Goal: Task Accomplishment & Management: Complete application form

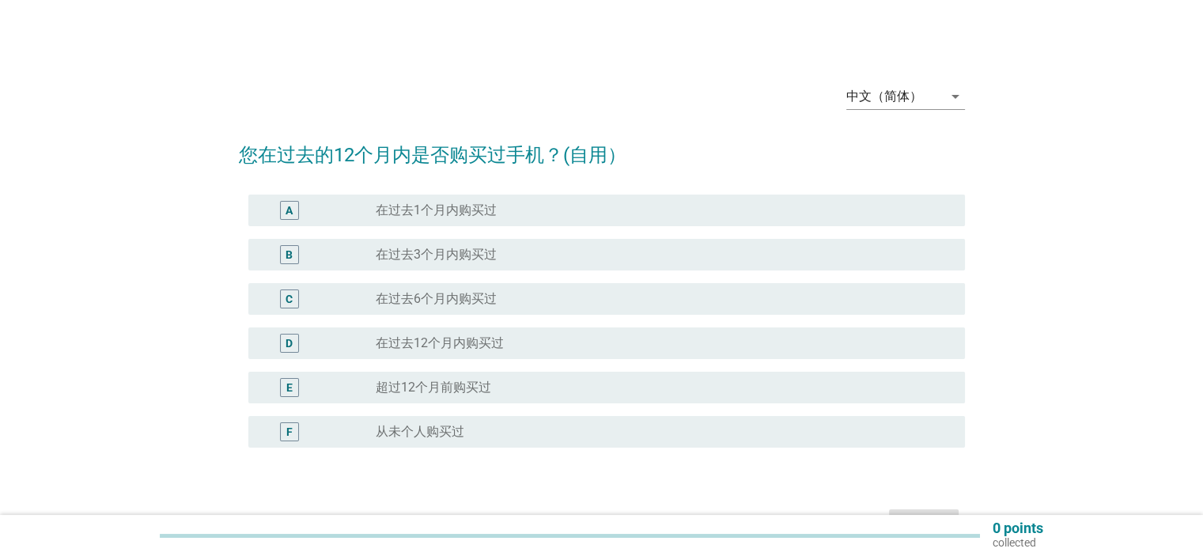
click at [493, 433] on div "radio_button_unchecked 从未个人购买过" at bounding box center [657, 432] width 563 height 16
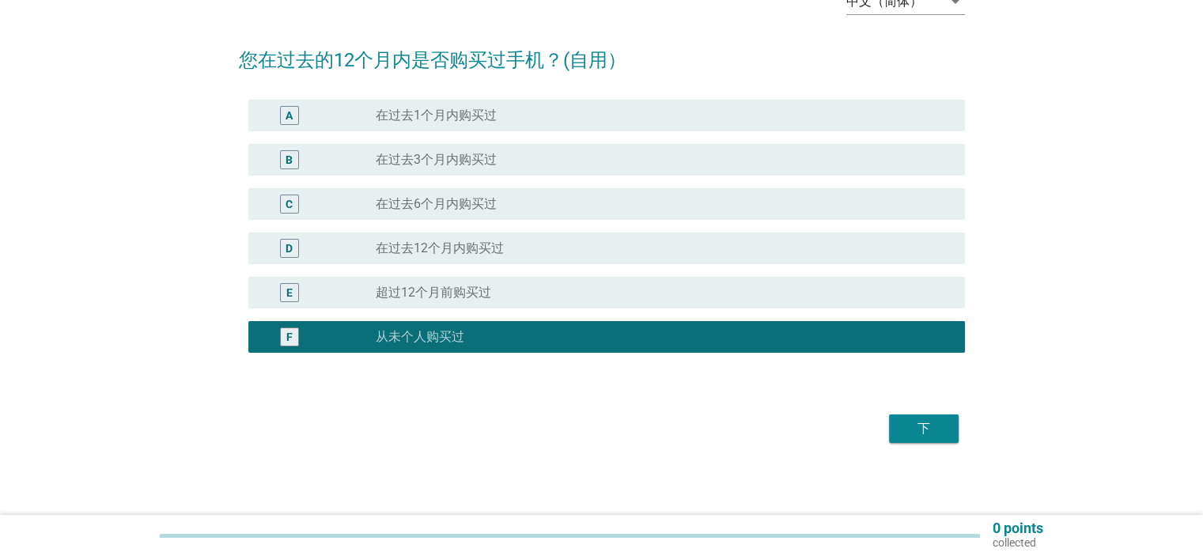
scroll to position [98, 0]
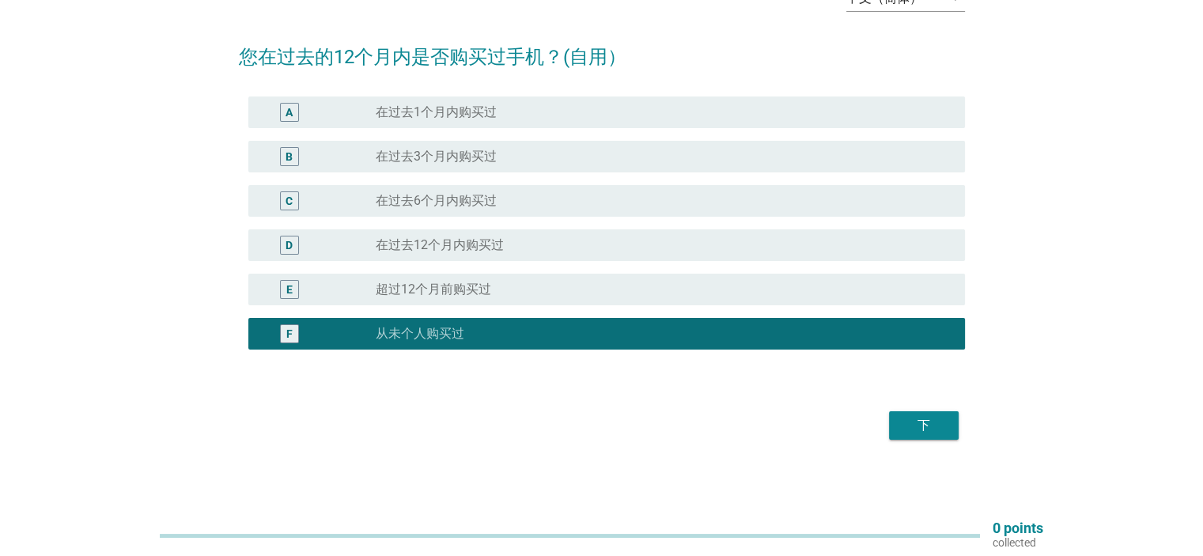
click at [526, 153] on div "radio_button_unchecked 在过去3个月内购买过" at bounding box center [657, 157] width 563 height 16
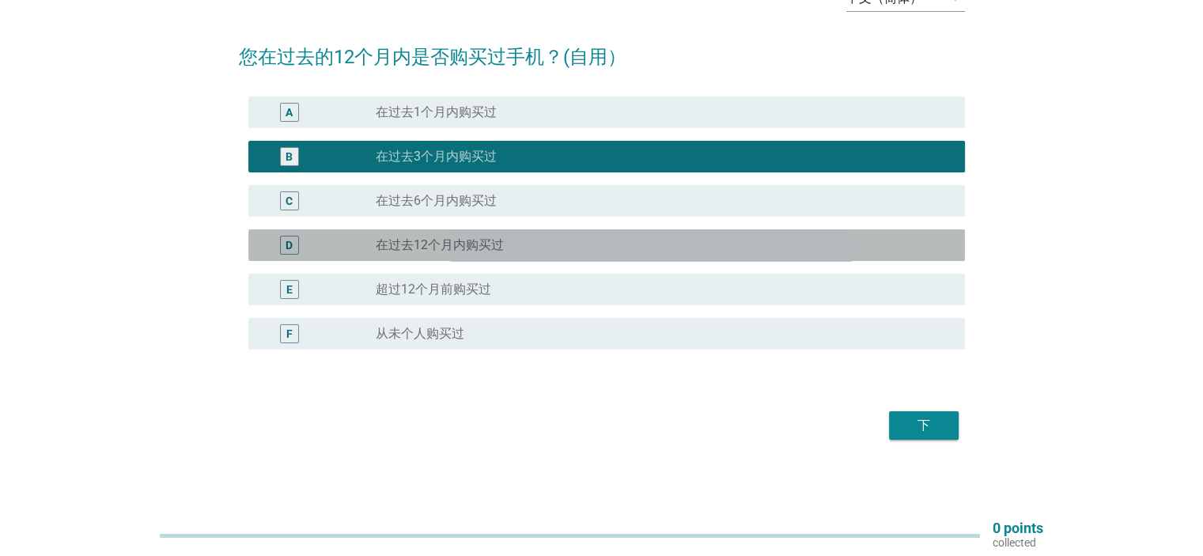
click at [521, 247] on div "radio_button_unchecked 在过去12个月内购买过" at bounding box center [657, 245] width 563 height 16
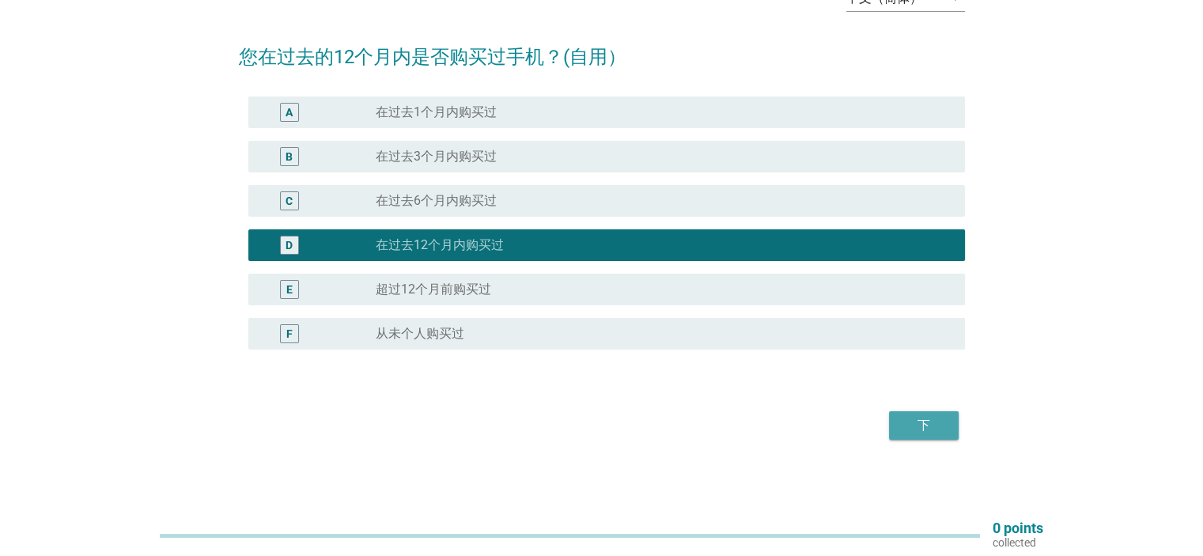
click at [921, 422] on div "下" at bounding box center [923, 425] width 44 height 19
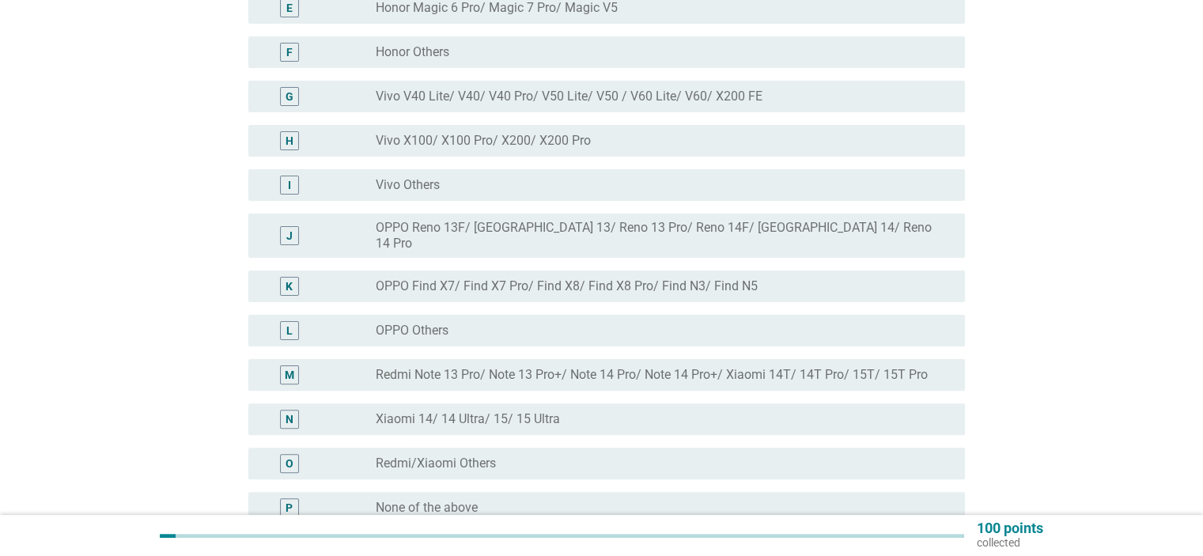
scroll to position [237, 0]
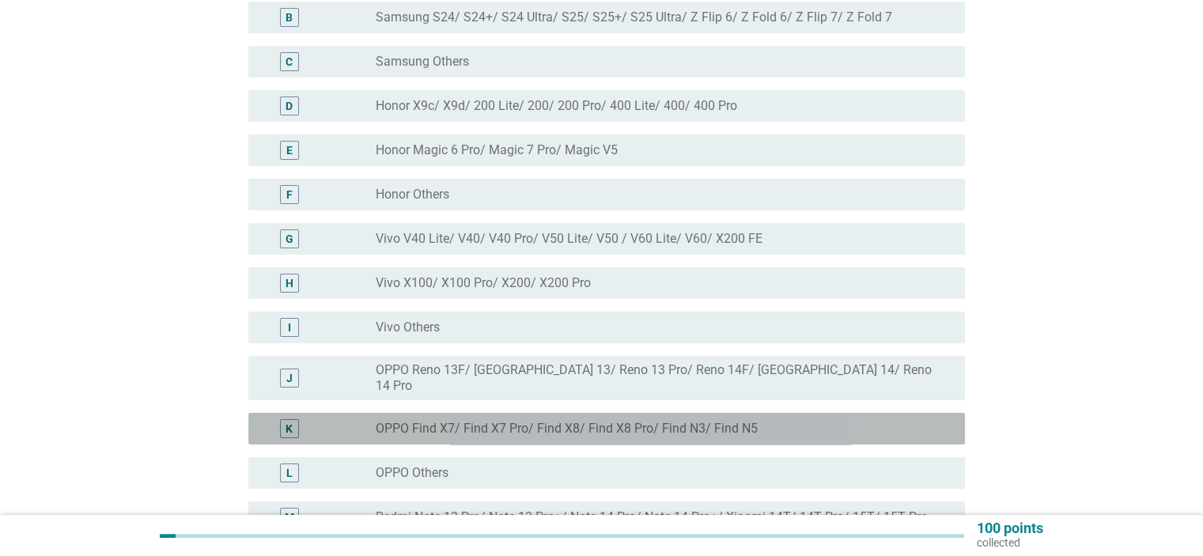
click at [526, 413] on div "K radio_button_unchecked OPPO Find X7/ Find X7 Pro/ Find X8/ Find X8 Pro/ Find …" at bounding box center [606, 429] width 716 height 32
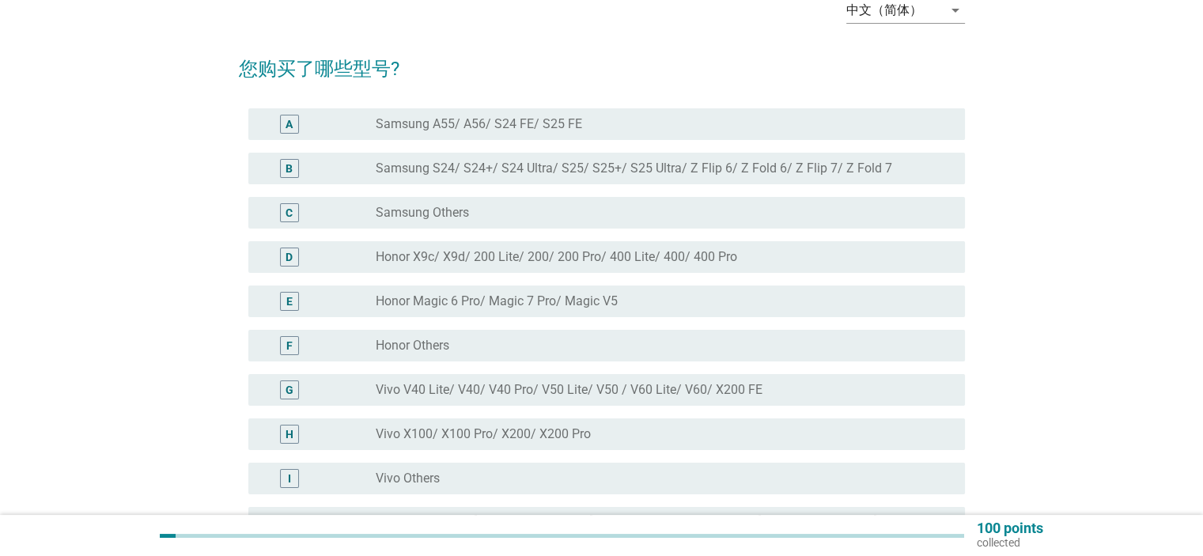
scroll to position [79, 0]
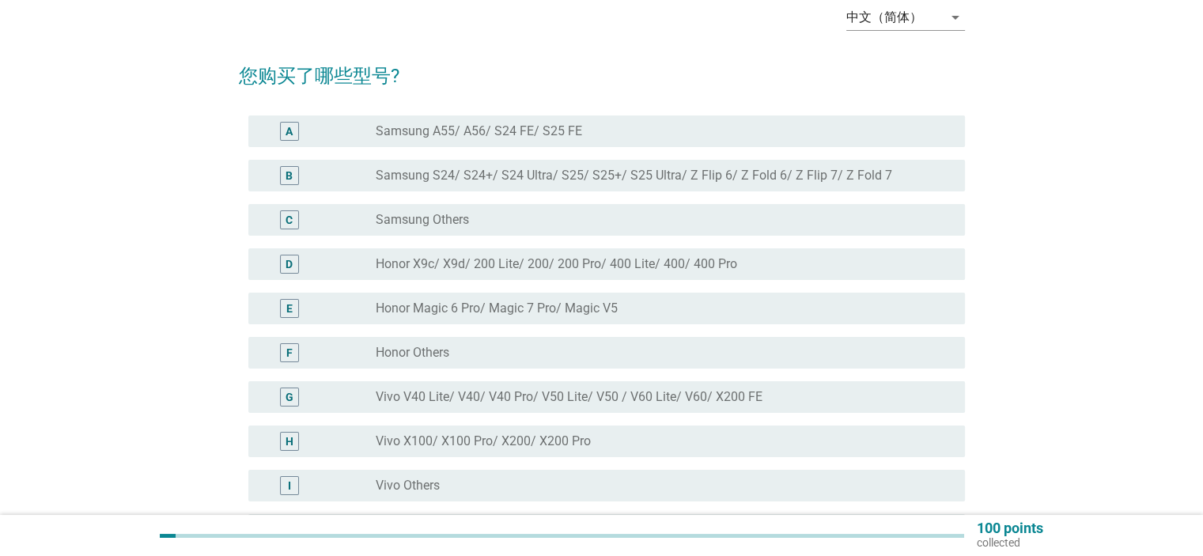
click at [525, 287] on div "E radio_button_unchecked Honor Magic 6 Pro/ Magic 7 Pro/ Magic V5" at bounding box center [602, 308] width 726 height 44
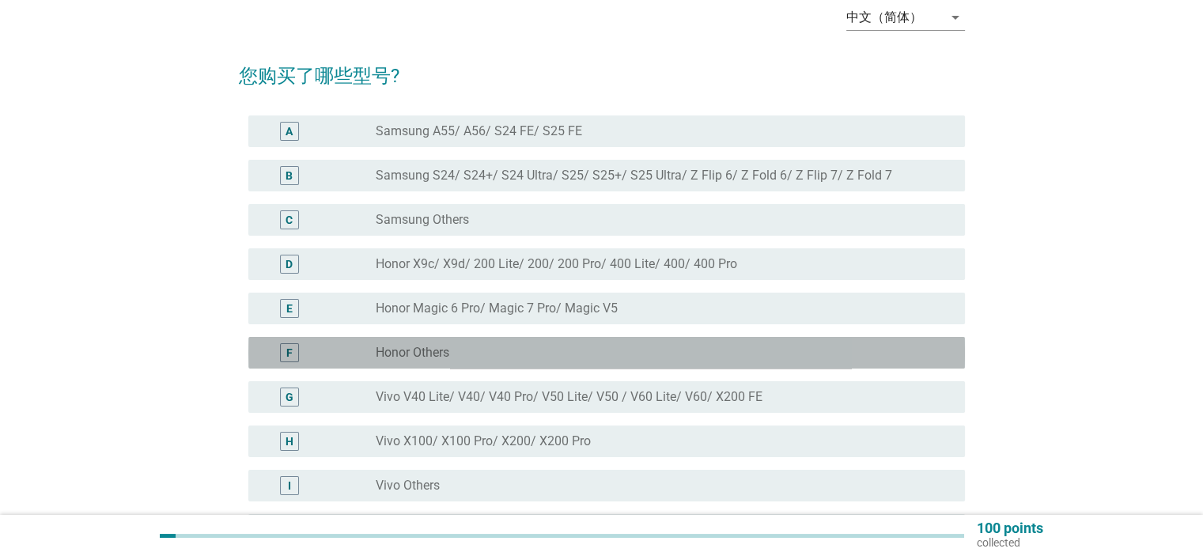
click at [535, 341] on div "F radio_button_unchecked Honor Others" at bounding box center [606, 353] width 716 height 32
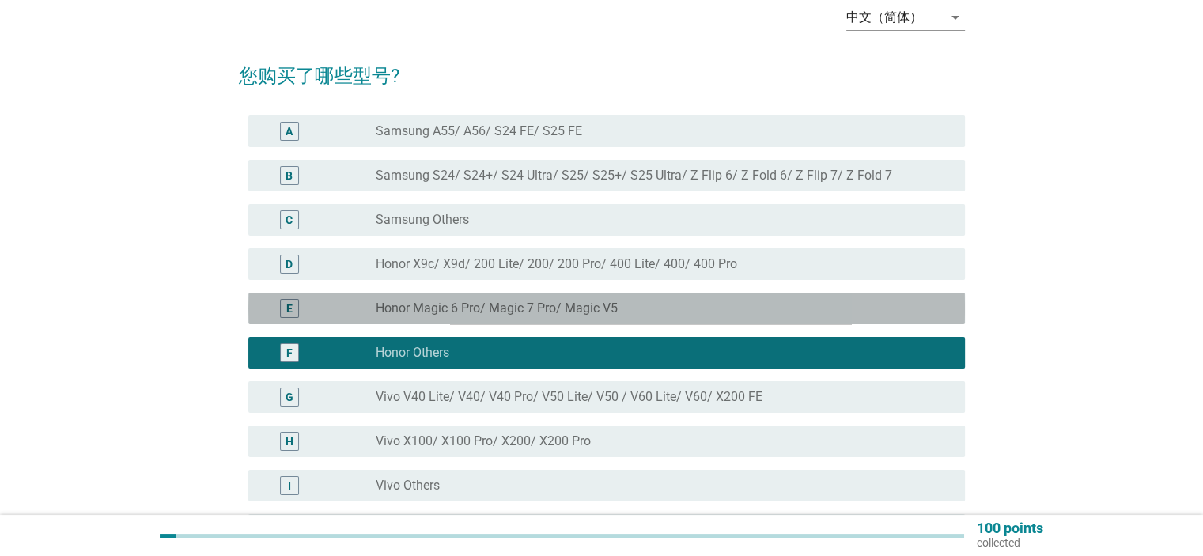
click at [527, 318] on div "E radio_button_unchecked Honor Magic 6 Pro/ Magic 7 Pro/ Magic V5" at bounding box center [606, 309] width 716 height 32
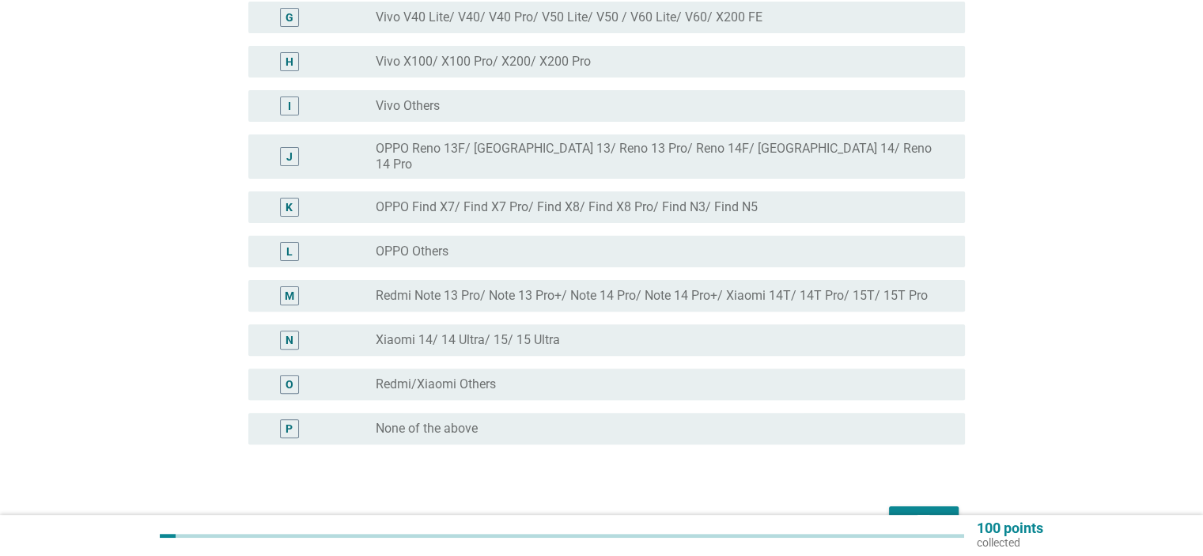
scroll to position [541, 0]
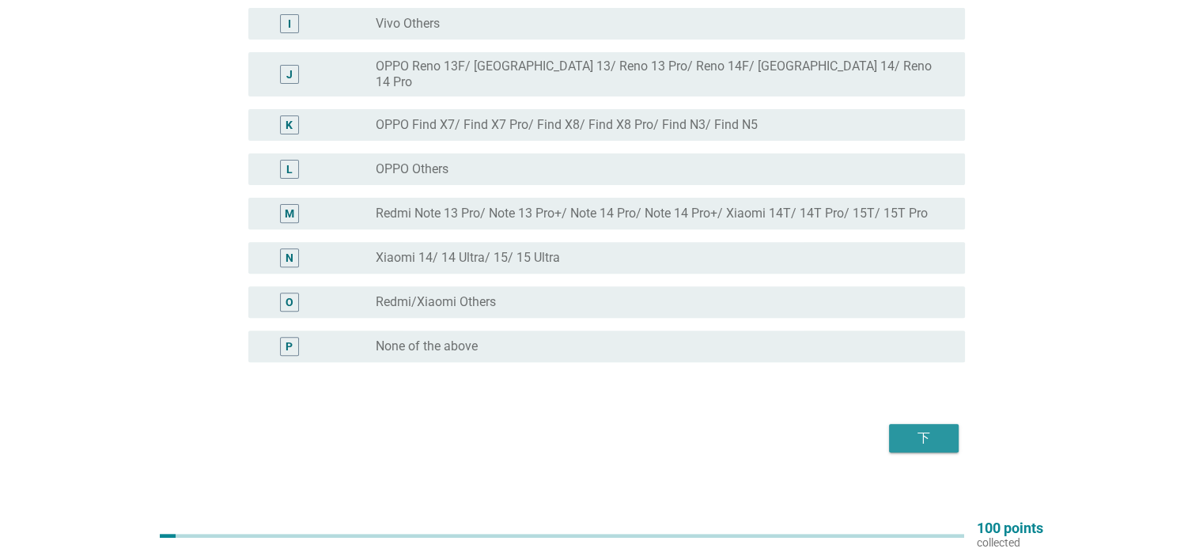
click at [917, 429] on div "下" at bounding box center [923, 438] width 44 height 19
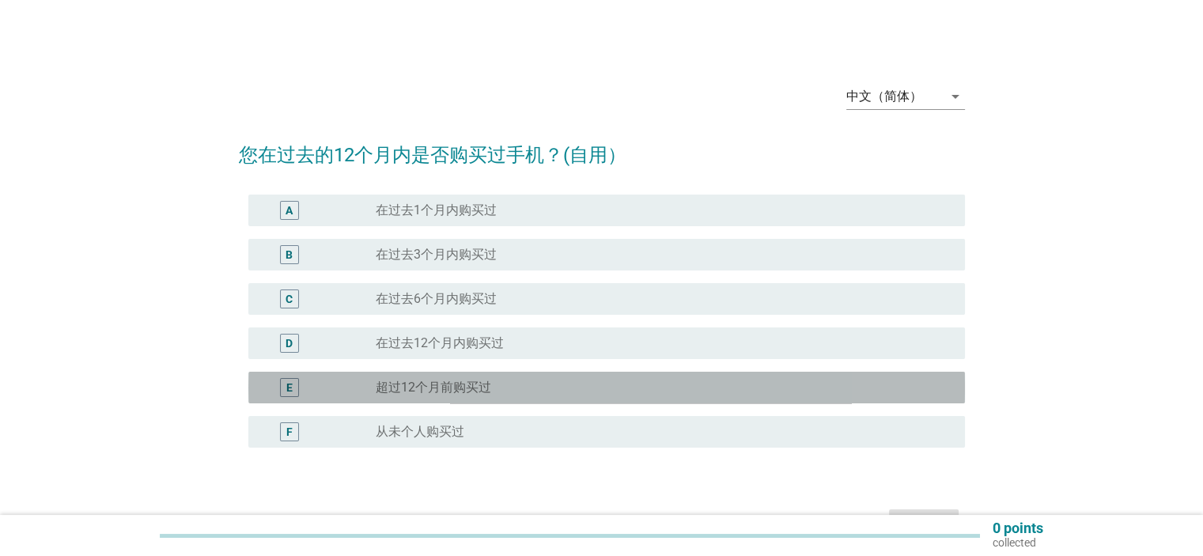
click at [478, 375] on div "E radio_button_unchecked 超过[DATE]购买过" at bounding box center [606, 388] width 716 height 32
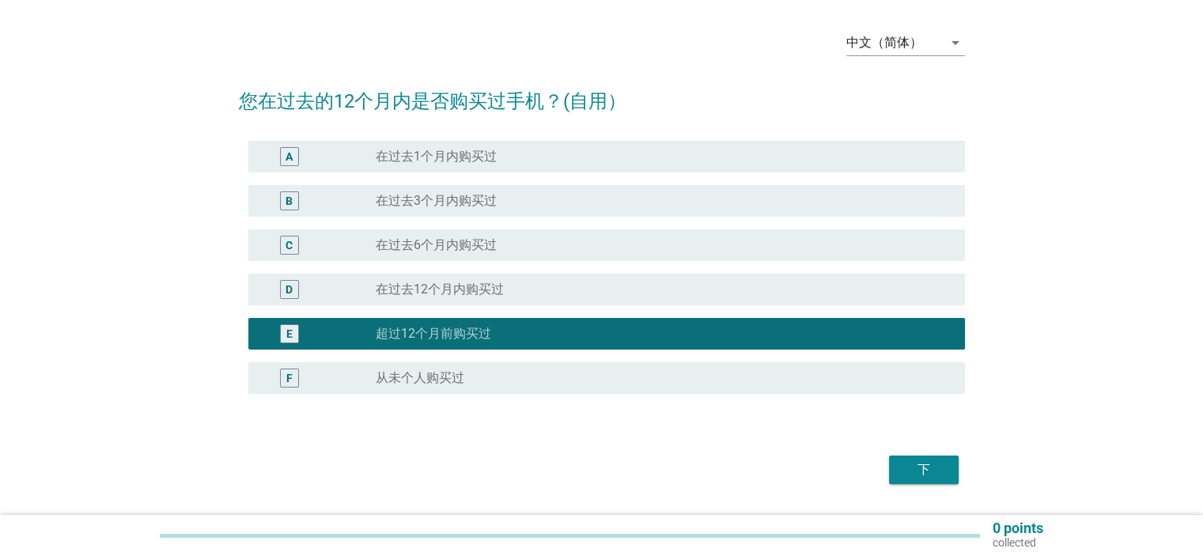
scroll to position [79, 0]
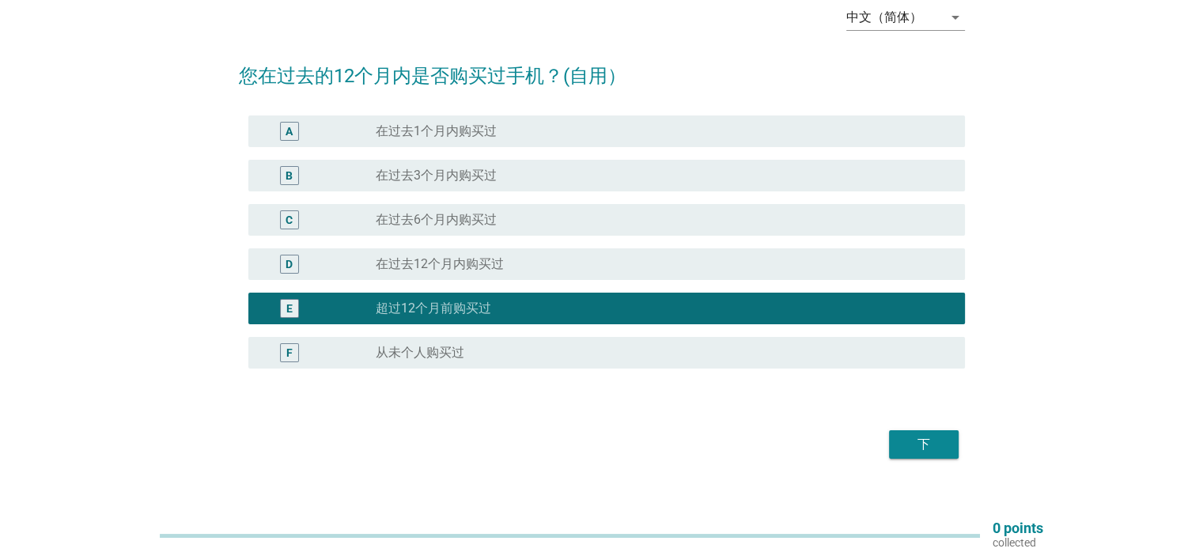
click at [943, 445] on div "下" at bounding box center [923, 444] width 44 height 19
